Goal: Information Seeking & Learning: Learn about a topic

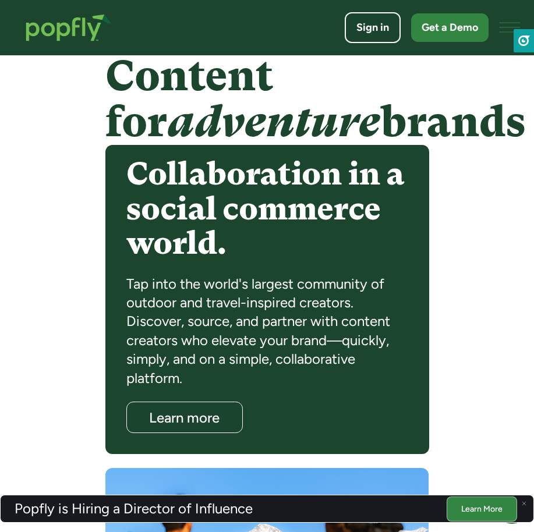
scroll to position [893, 0]
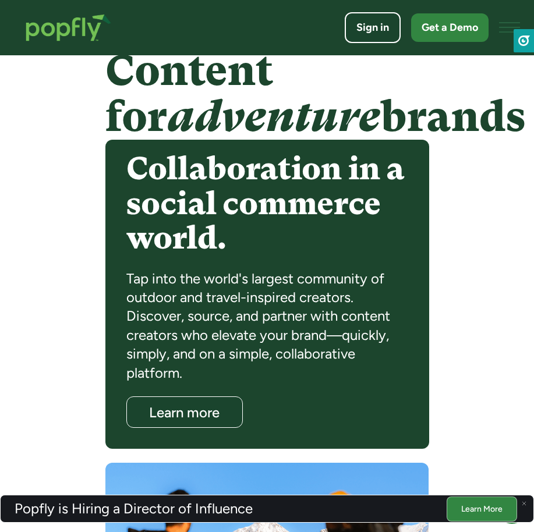
click at [87, 328] on div "Content for adventure brands Collaboration in a social commerce world. Tap into…" at bounding box center [267, 355] width 534 height 638
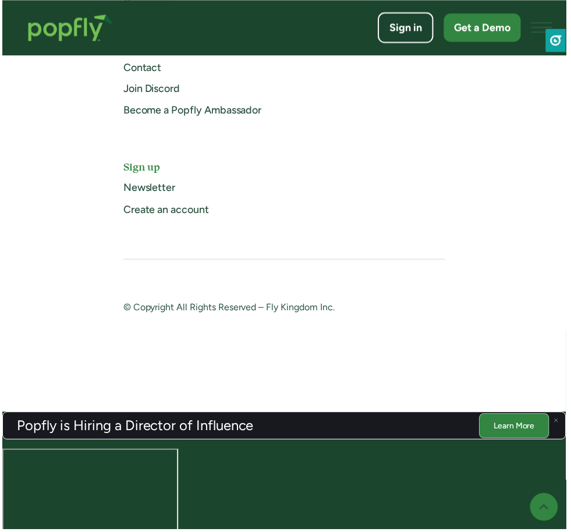
scroll to position [3221, 0]
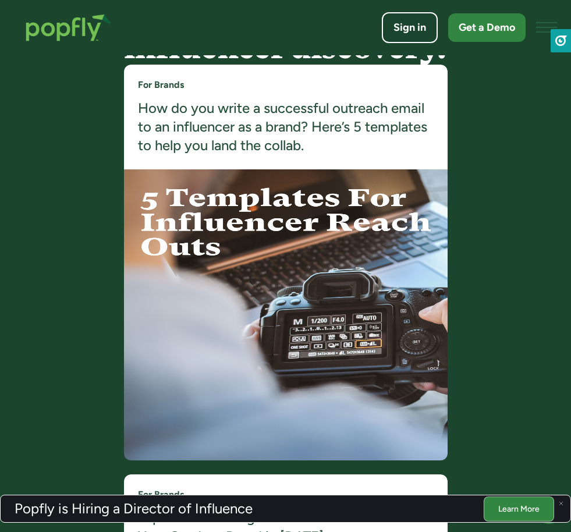
click at [0, 0] on link "Platform" at bounding box center [0, 0] width 0 height 0
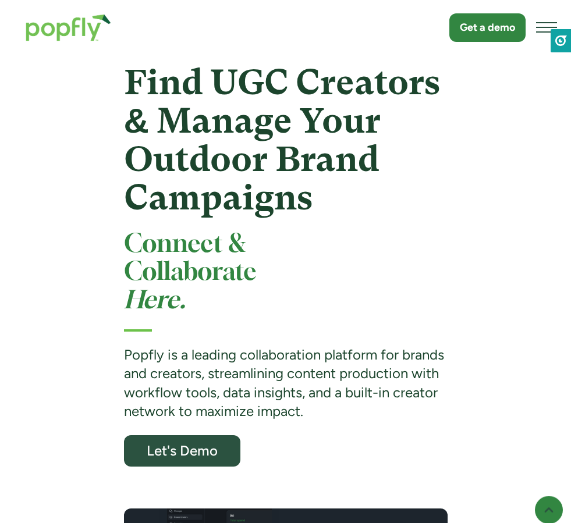
scroll to position [175, 0]
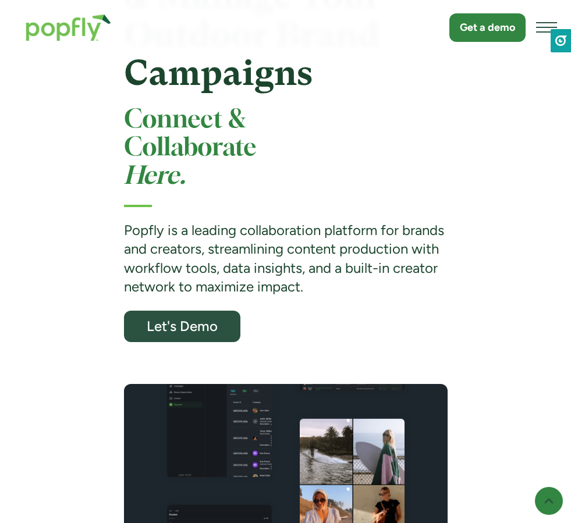
click at [143, 277] on strong "Popfly is a leading collaboration platform for brands and creators, streamlinin…" at bounding box center [284, 258] width 320 height 73
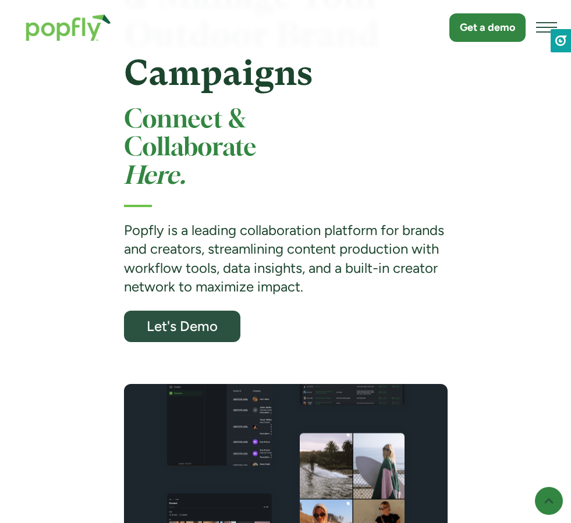
click at [146, 295] on strong "Popfly is a leading collaboration platform for brands and creators, streamlinin…" at bounding box center [284, 258] width 320 height 73
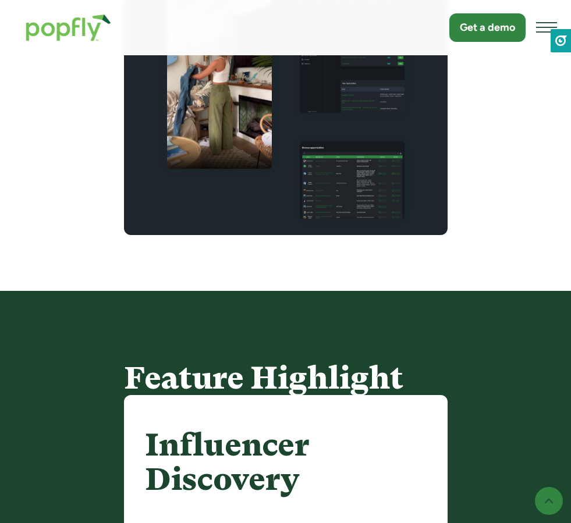
scroll to position [640, 0]
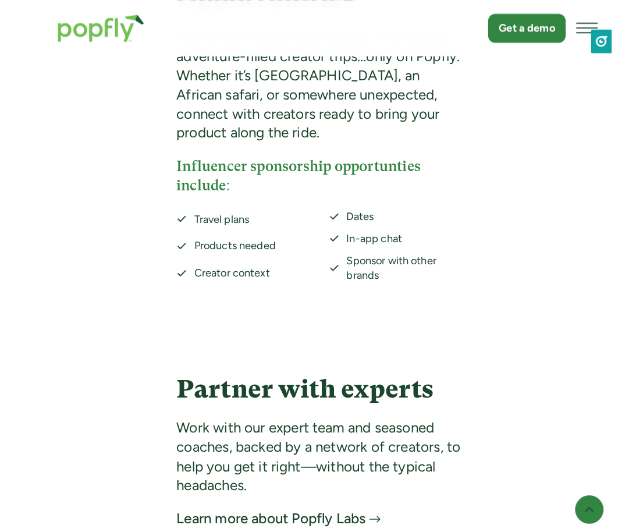
scroll to position [3175, 0]
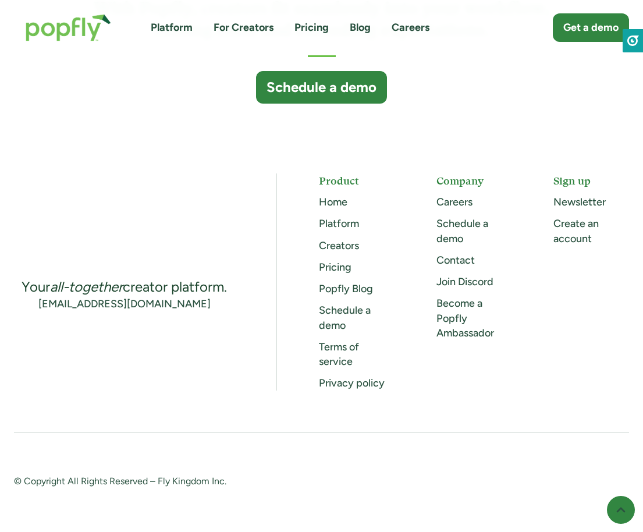
click at [341, 288] on link "Popfly Blog" at bounding box center [346, 288] width 54 height 13
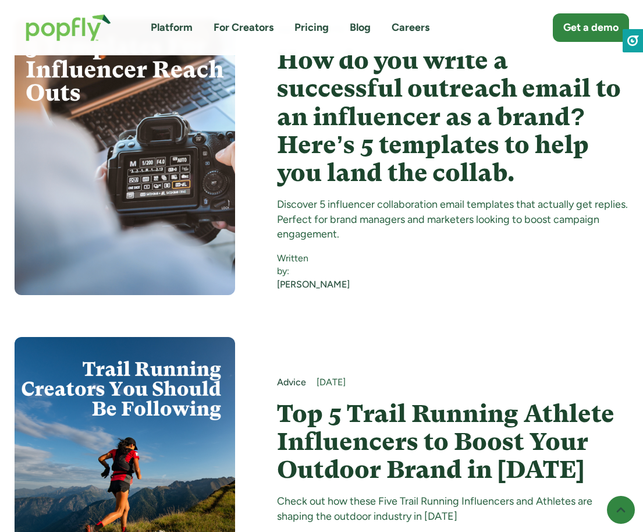
scroll to position [466, 0]
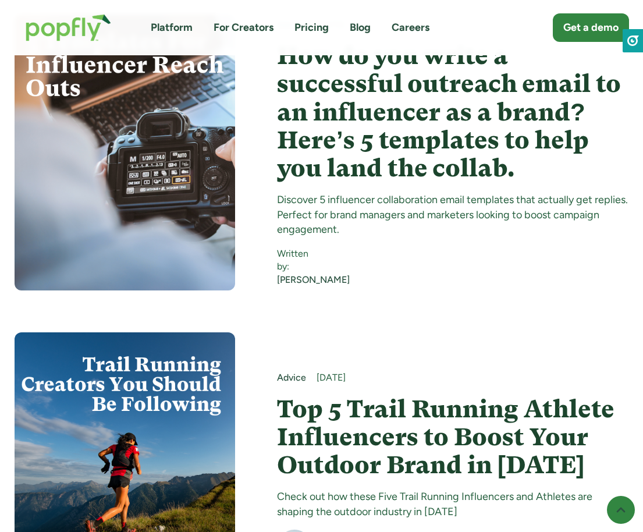
click at [289, 8] on div "Platform For Creators Pricing Blog Careers Get a demo" at bounding box center [321, 27] width 615 height 51
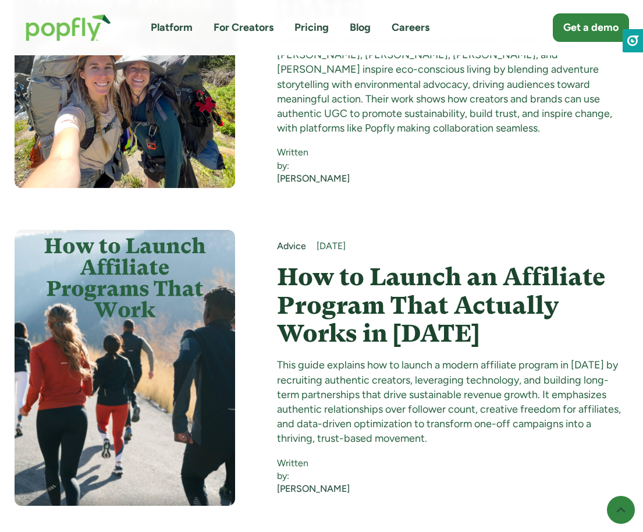
scroll to position [2794, 0]
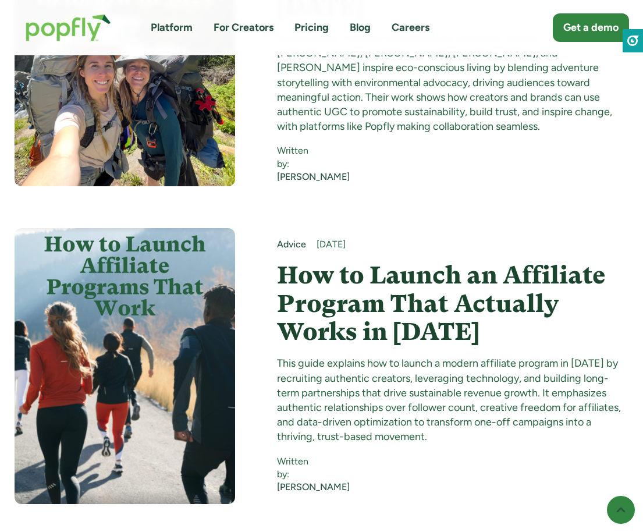
click at [168, 30] on link "Platform" at bounding box center [172, 27] width 42 height 15
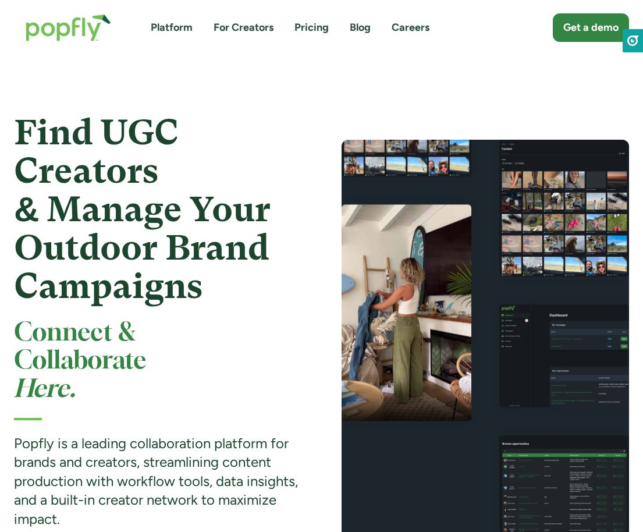
click at [58, 36] on img "home" at bounding box center [68, 27] width 109 height 51
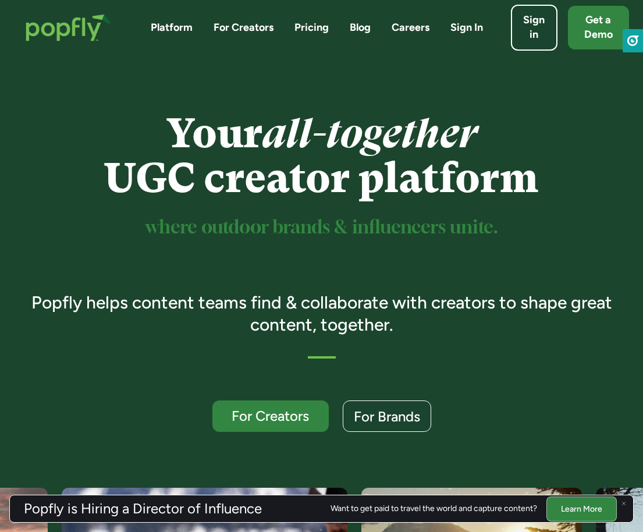
click at [220, 277] on div "Your all-together UGC creator platform where outdoor brands & influencers unite…" at bounding box center [322, 271] width 614 height 321
click at [254, 309] on h3 "Popfly helps content teams find & collaborate with creators to shape great cont…" at bounding box center [322, 314] width 614 height 44
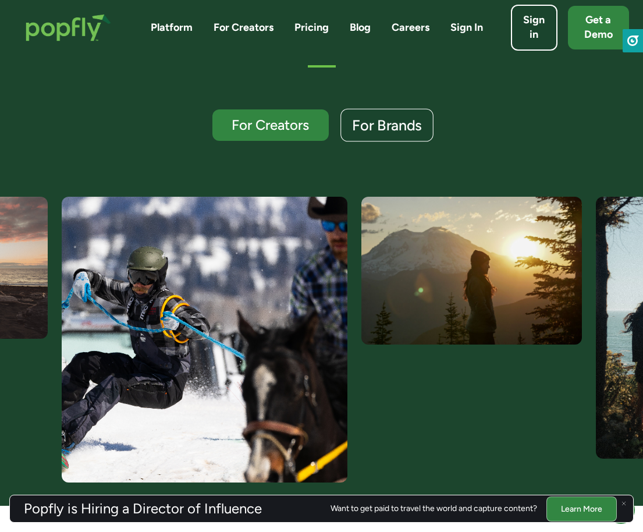
click at [374, 128] on div "For Brands" at bounding box center [387, 125] width 70 height 15
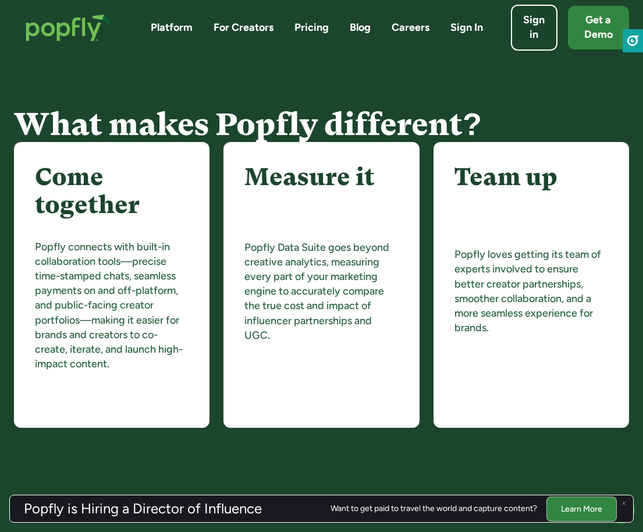
scroll to position [1338, 0]
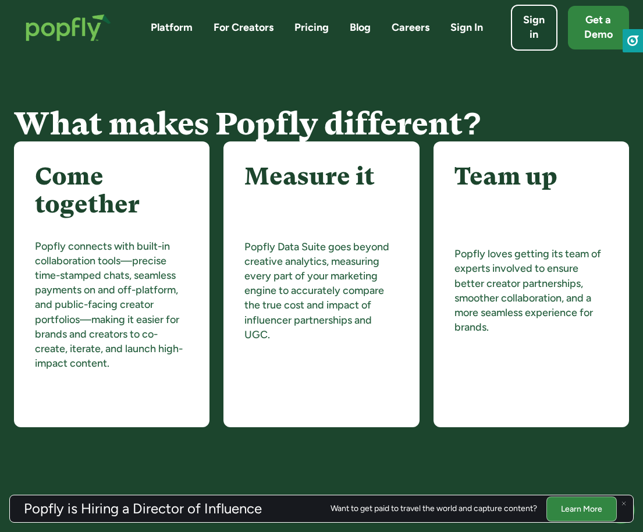
click at [169, 29] on link "Platform" at bounding box center [172, 27] width 42 height 15
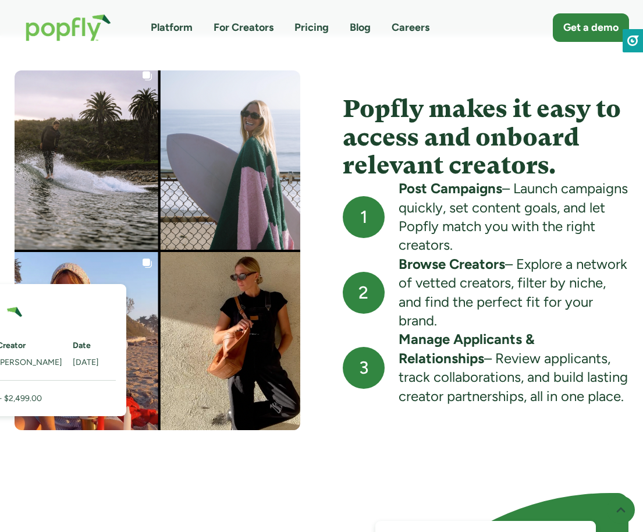
scroll to position [1041, 0]
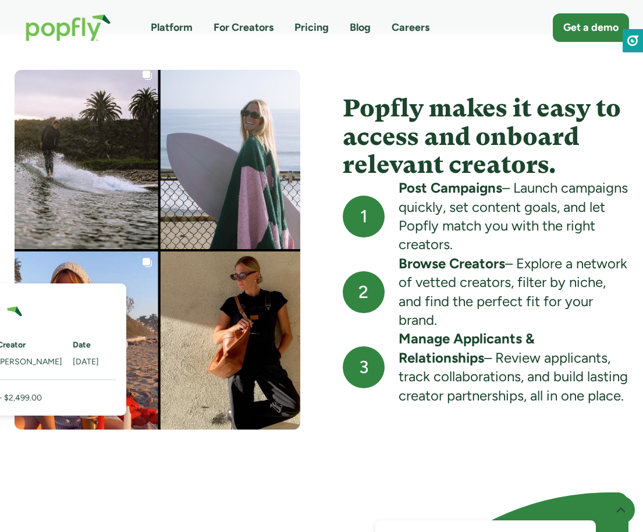
click at [185, 53] on div "Platform For Creators Pricing Blog Careers Get a demo" at bounding box center [321, 27] width 615 height 51
click at [407, 196] on strong "Post Campaigns" at bounding box center [451, 187] width 104 height 17
click at [530, 199] on div "Post Campaigns – Launch campaigns quickly, set content goals, and let Popfly ma…" at bounding box center [514, 217] width 231 height 76
click at [536, 246] on div "Post Campaigns – Launch campaigns quickly, set content goals, and let Popfly ma…" at bounding box center [514, 217] width 231 height 76
click at [530, 299] on div "Browse Creators – Explore a network of vetted creators, filter by niche, and fi…" at bounding box center [514, 292] width 231 height 76
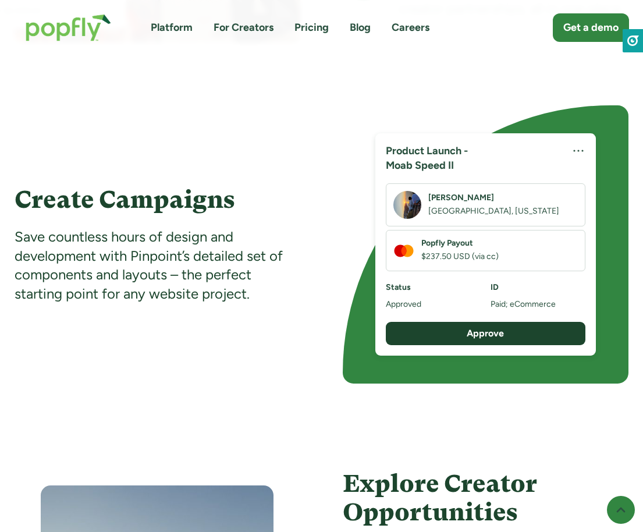
scroll to position [1448, 0]
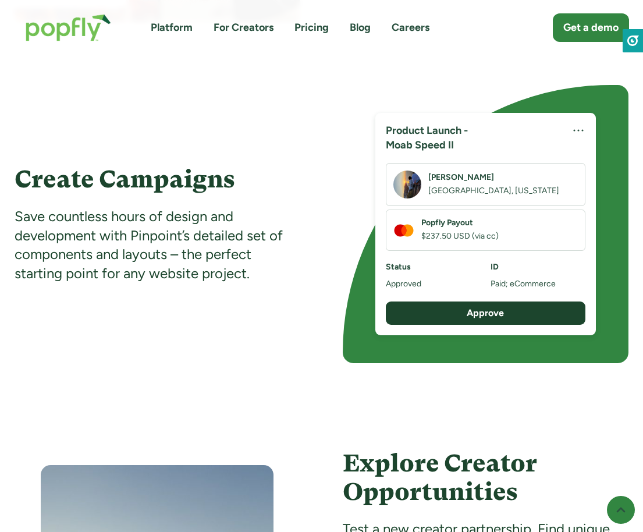
click at [68, 225] on div "Save countless hours of design and development with Pinpoint’s detailed set of …" at bounding box center [158, 245] width 286 height 76
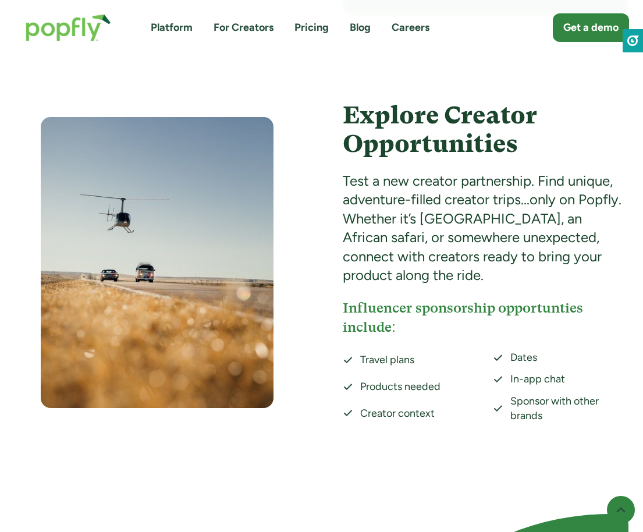
scroll to position [1798, 0]
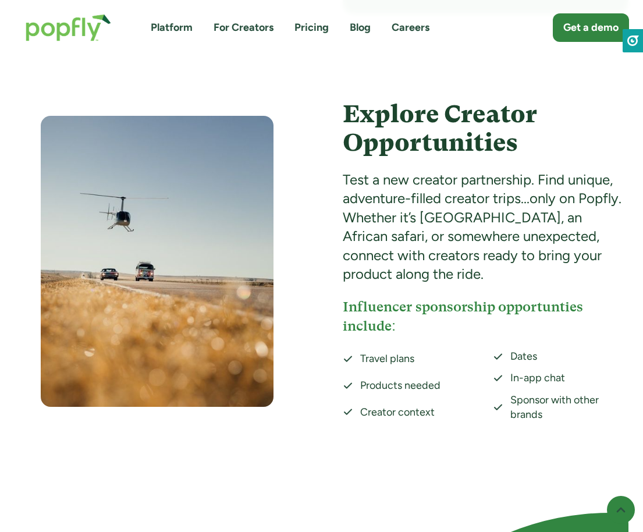
click at [545, 185] on div "Test a new creator partnership. Find unique, adventure-filled creator trips...o…" at bounding box center [486, 227] width 286 height 113
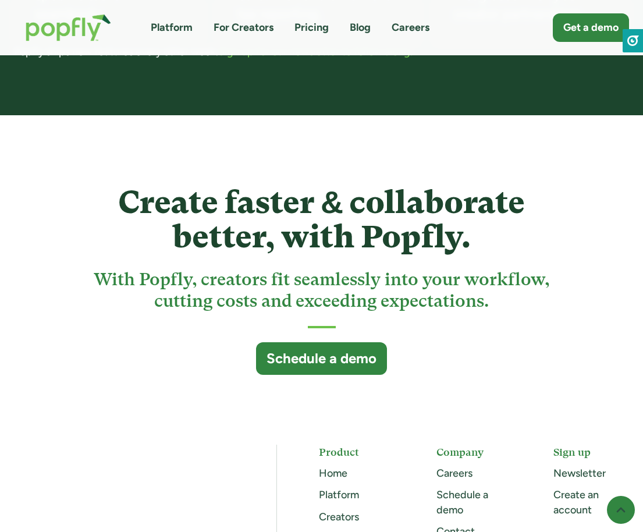
scroll to position [3079, 0]
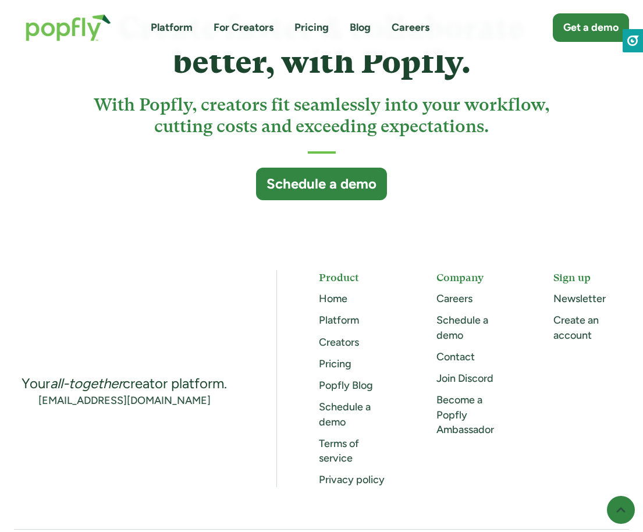
click at [185, 27] on link "Platform" at bounding box center [172, 27] width 42 height 15
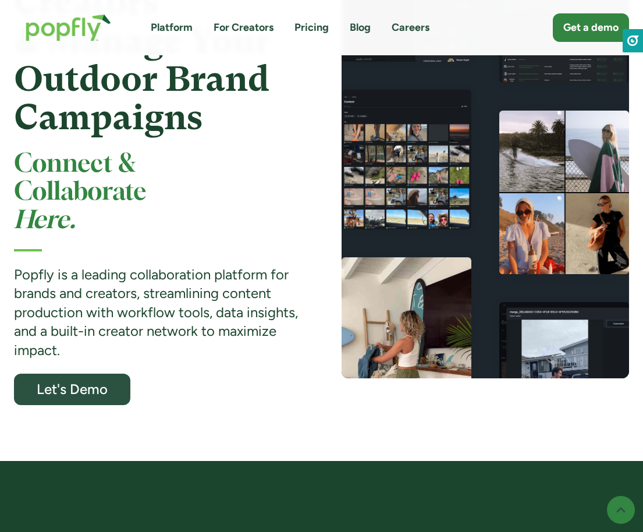
scroll to position [200, 0]
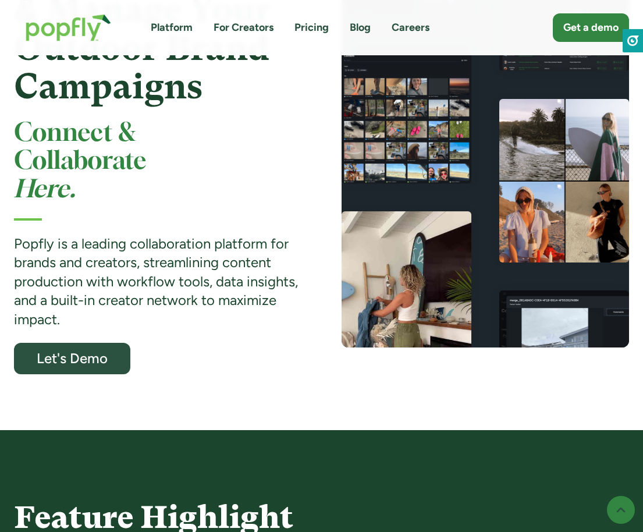
click at [194, 249] on strong "Popfly is a leading collaboration platform for brands and creators, streamlinin…" at bounding box center [156, 281] width 284 height 93
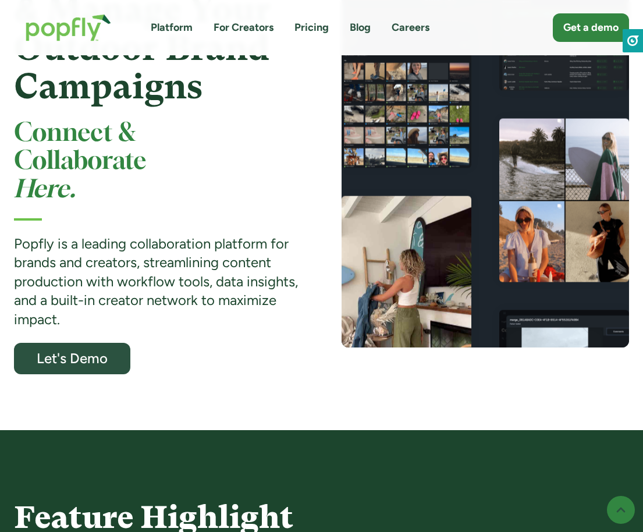
click at [116, 278] on strong "Popfly is a leading collaboration platform for brands and creators, streamlinin…" at bounding box center [156, 281] width 284 height 93
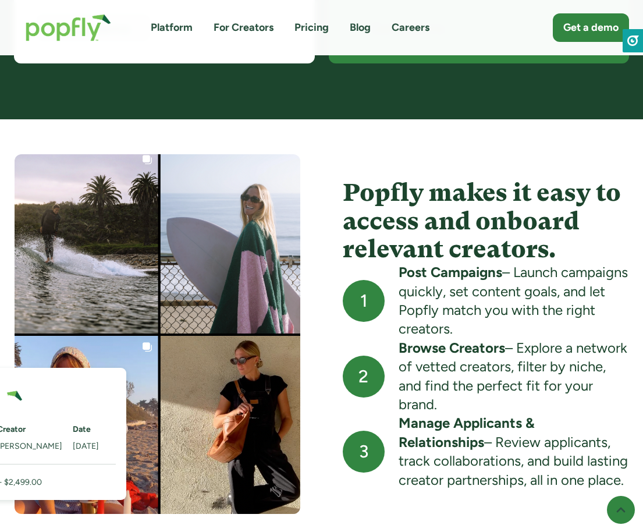
scroll to position [1015, 0]
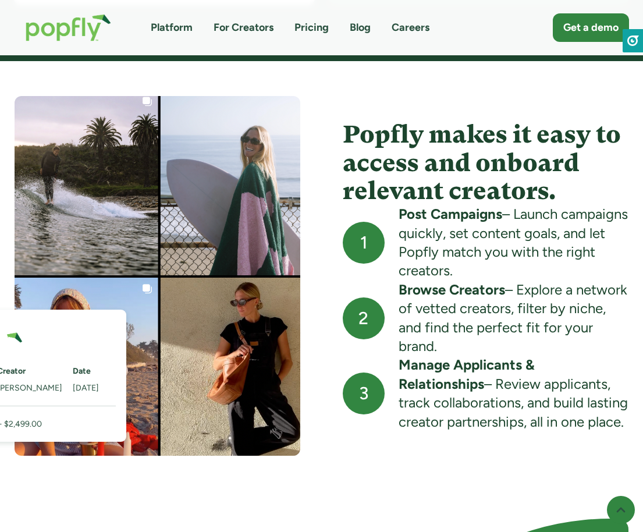
click at [540, 257] on div "Post Campaigns – Launch campaigns quickly, set content goals, and let Popfly ma…" at bounding box center [514, 243] width 231 height 76
click at [521, 271] on div "Post Campaigns – Launch campaigns quickly, set content goals, and let Popfly ma…" at bounding box center [514, 243] width 231 height 76
